Goal: Task Accomplishment & Management: Complete application form

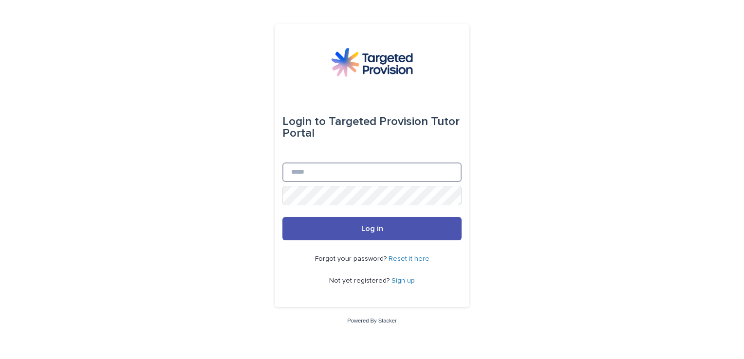
type input "**********"
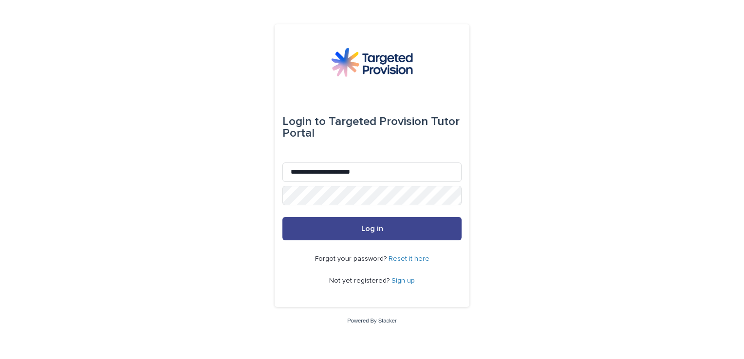
click at [364, 230] on span "Log in" at bounding box center [372, 229] width 22 height 8
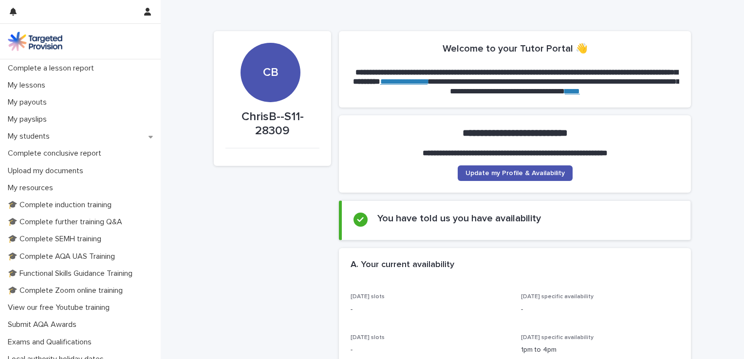
scroll to position [117, 0]
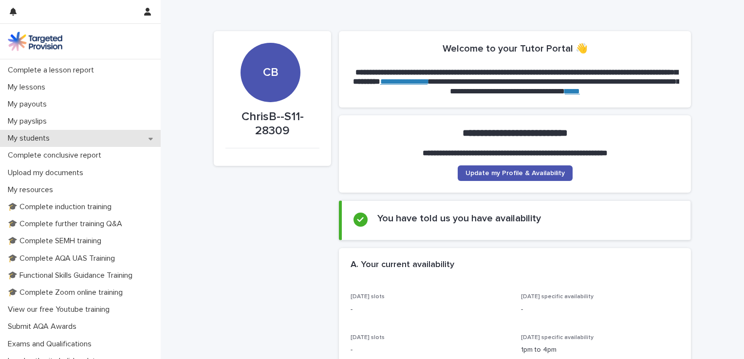
click at [148, 137] on icon at bounding box center [150, 138] width 4 height 7
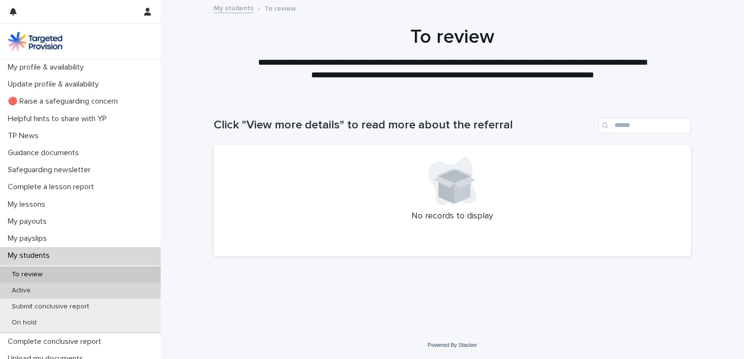
click at [24, 287] on p "Active" at bounding box center [21, 291] width 35 height 8
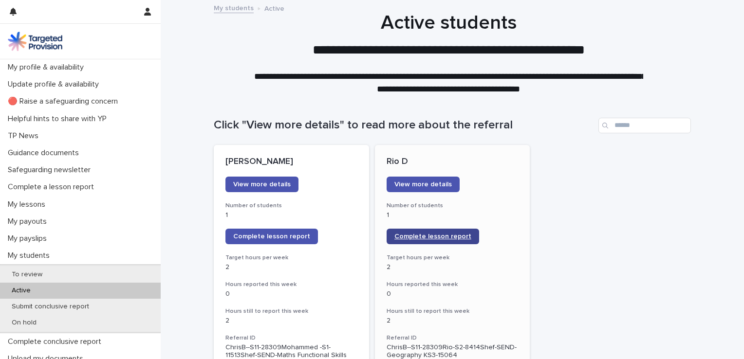
click at [436, 236] on span "Complete lesson report" at bounding box center [432, 236] width 77 height 7
